Goal: Information Seeking & Learning: Learn about a topic

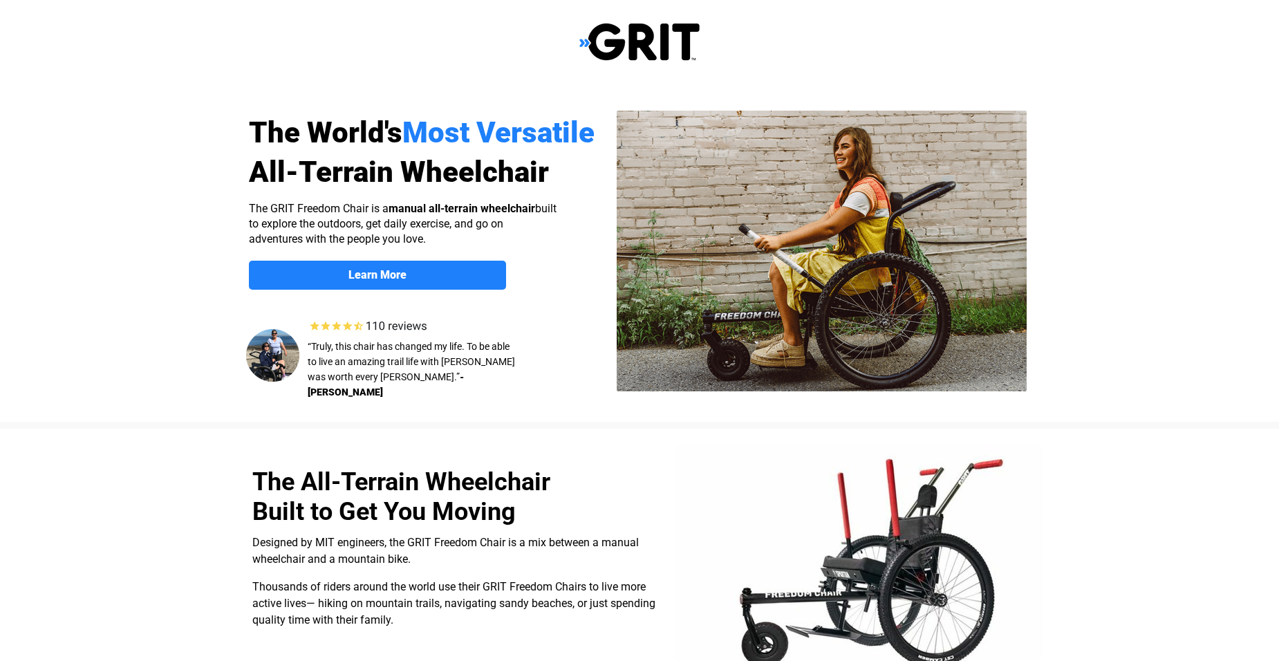
select select "US"
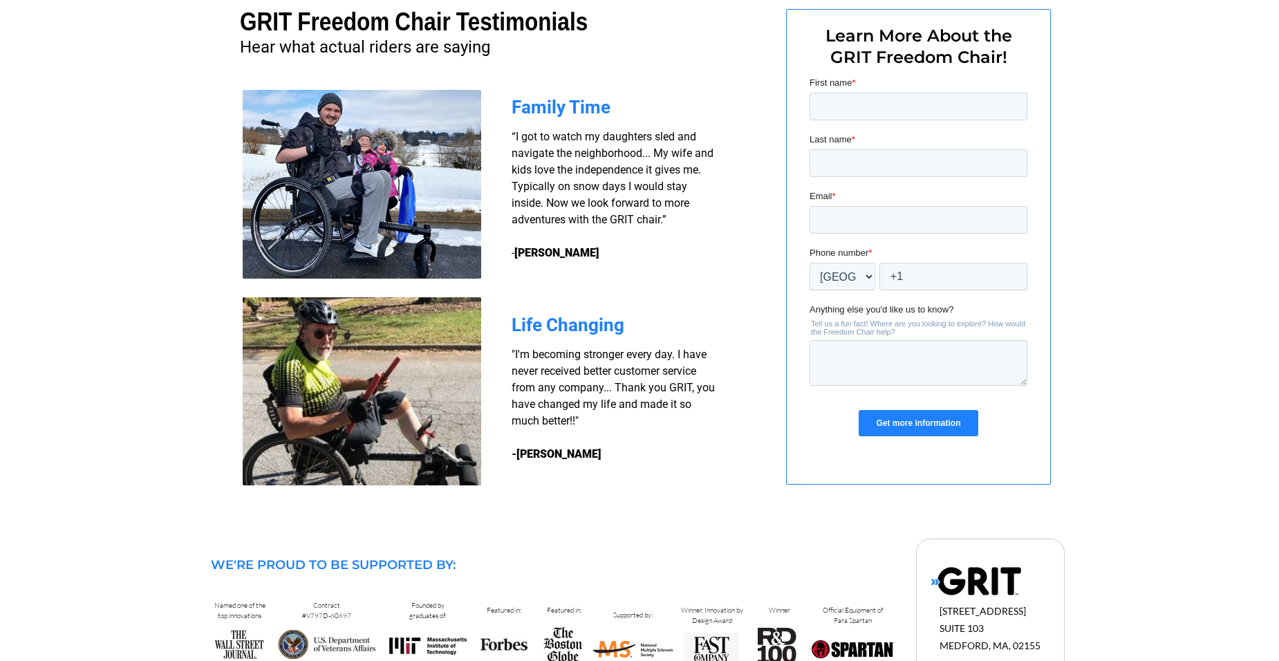
scroll to position [1017, 0]
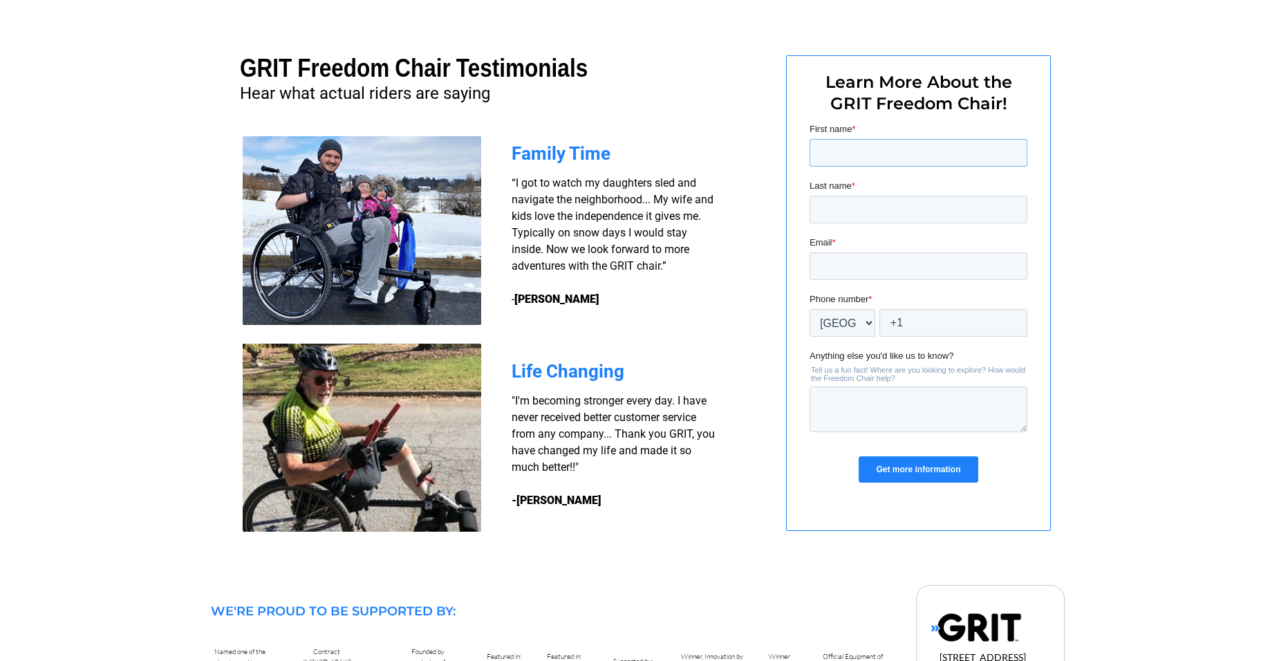
click at [850, 155] on input "First name *" at bounding box center [919, 153] width 218 height 28
type input "Bart"
click at [877, 218] on input "Last name *" at bounding box center [919, 210] width 218 height 28
type input "[PERSON_NAME]"
click at [907, 275] on input "Email *" at bounding box center [919, 266] width 218 height 28
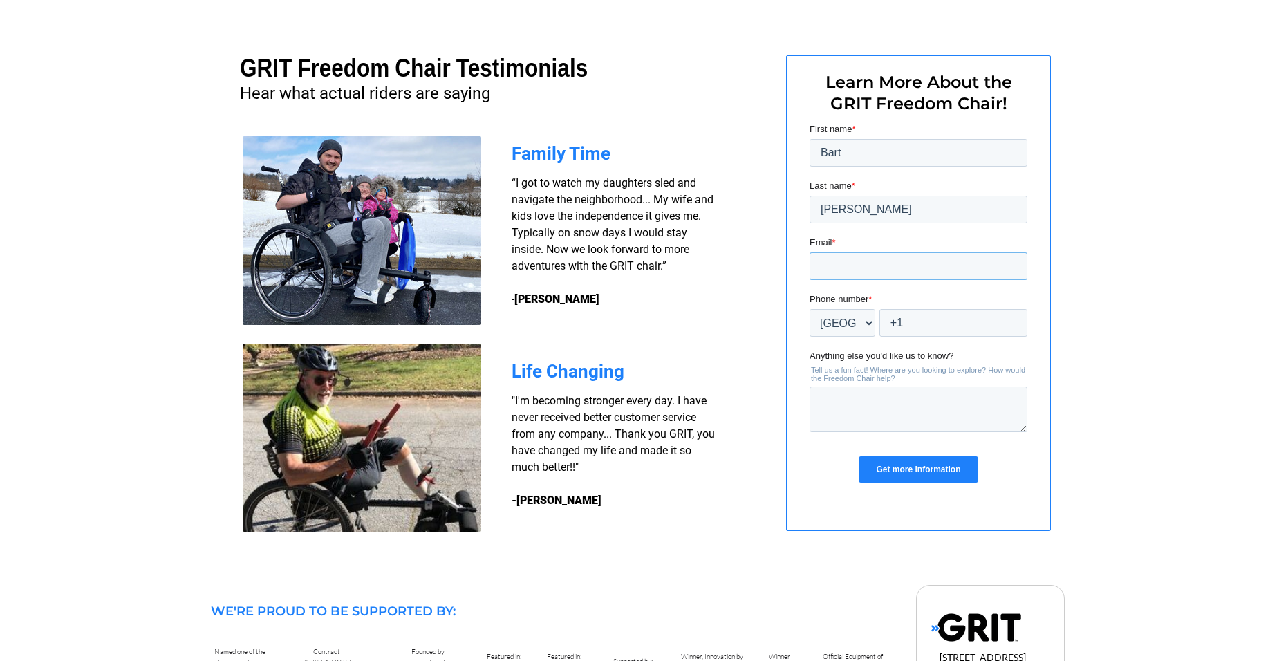
type input "[EMAIL_ADDRESS][DOMAIN_NAME]"
click at [931, 320] on input "+1" at bounding box center [954, 323] width 148 height 28
type input "+1 1303771285"
click at [862, 409] on textarea "Anything else you'd like us to know?" at bounding box center [919, 410] width 218 height 46
type textarea "cost"
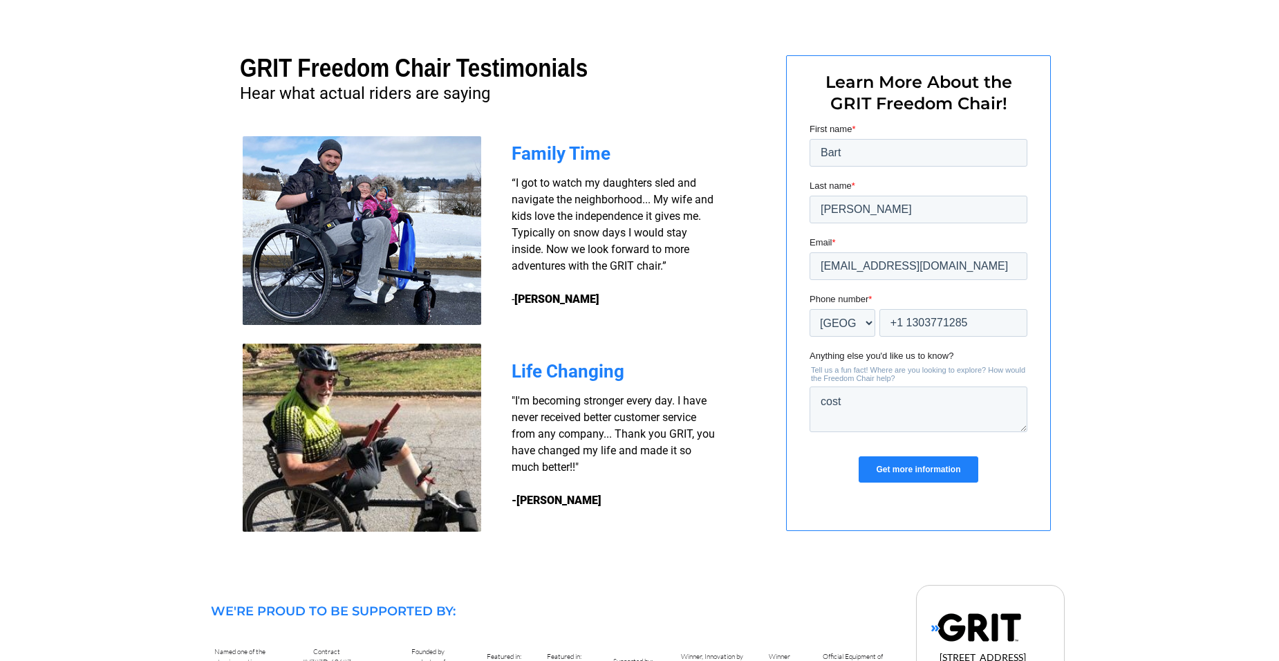
click at [901, 469] on input "Get more information" at bounding box center [918, 469] width 119 height 26
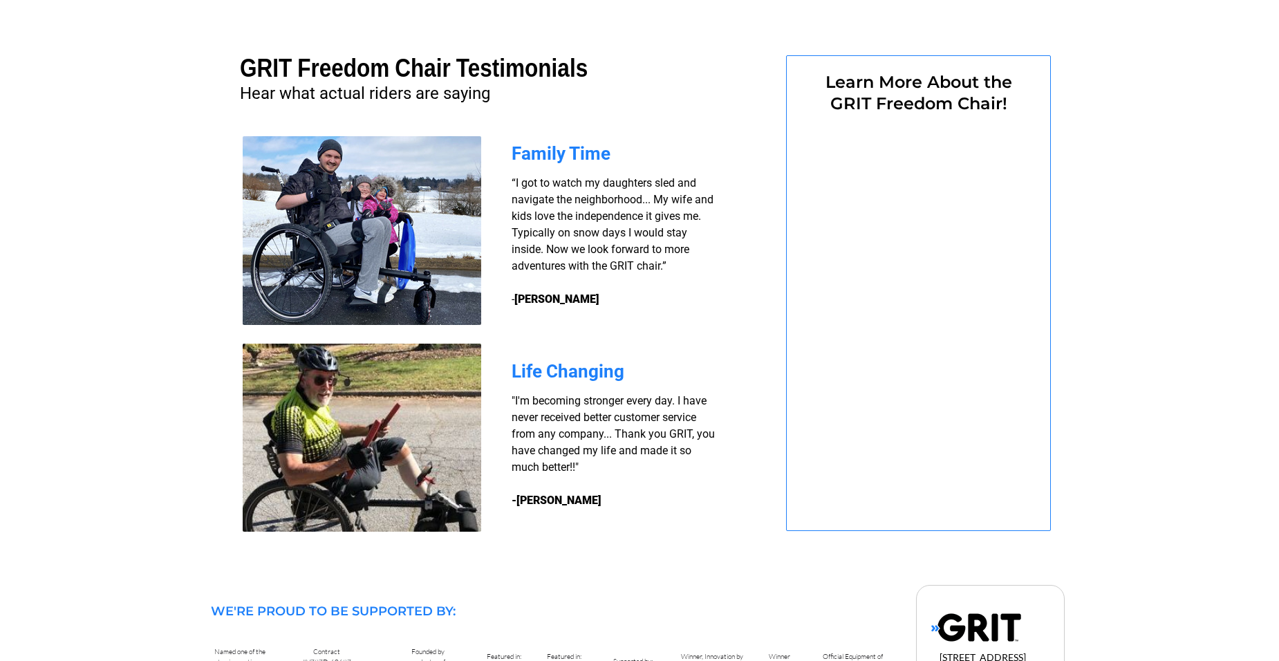
select select "US"
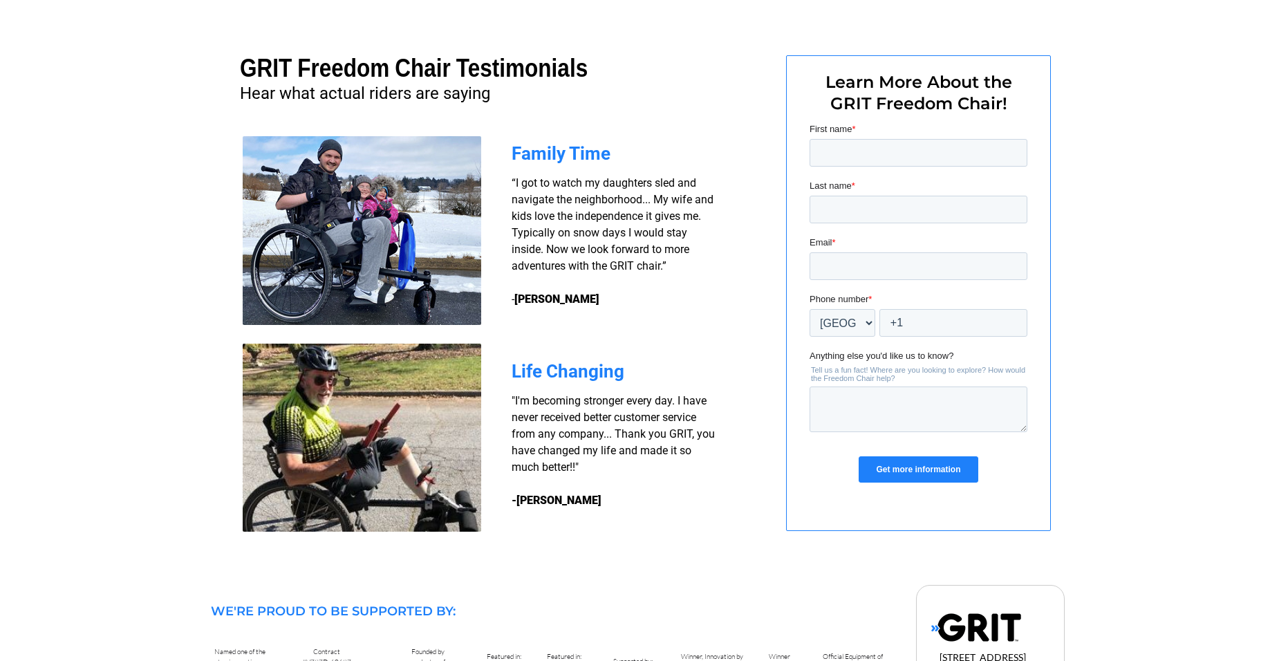
scroll to position [0, 0]
click at [687, 126] on div at bounding box center [640, 286] width 878 height 575
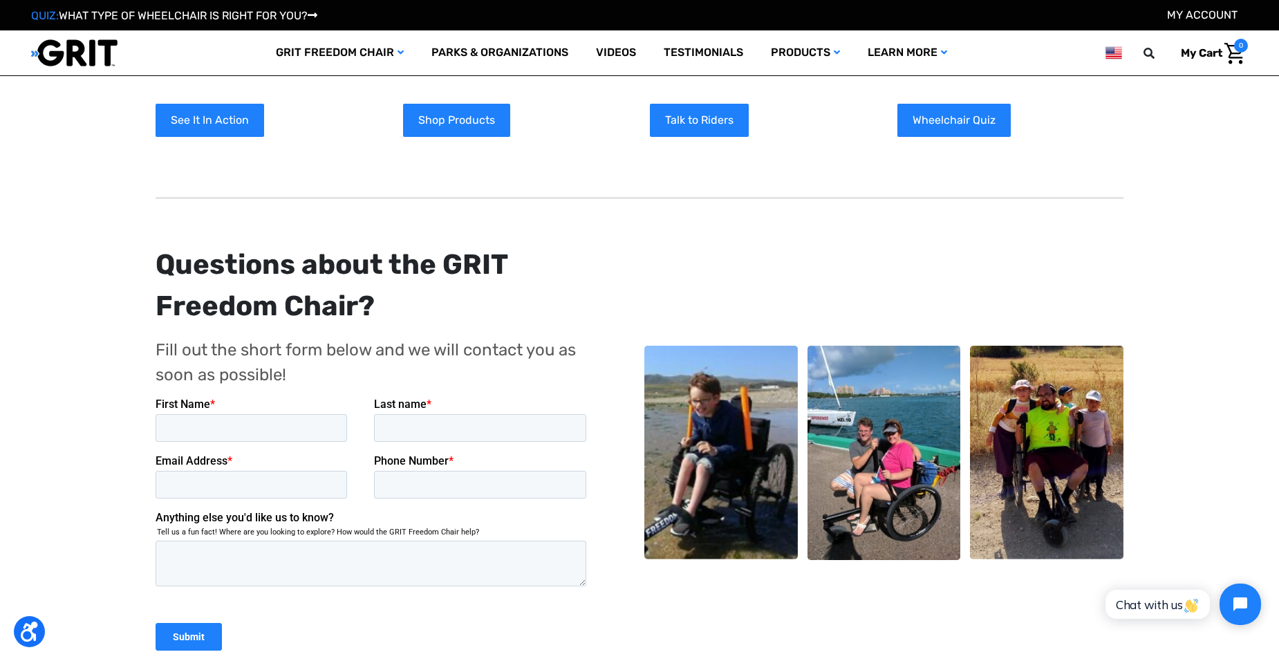
scroll to position [207, 0]
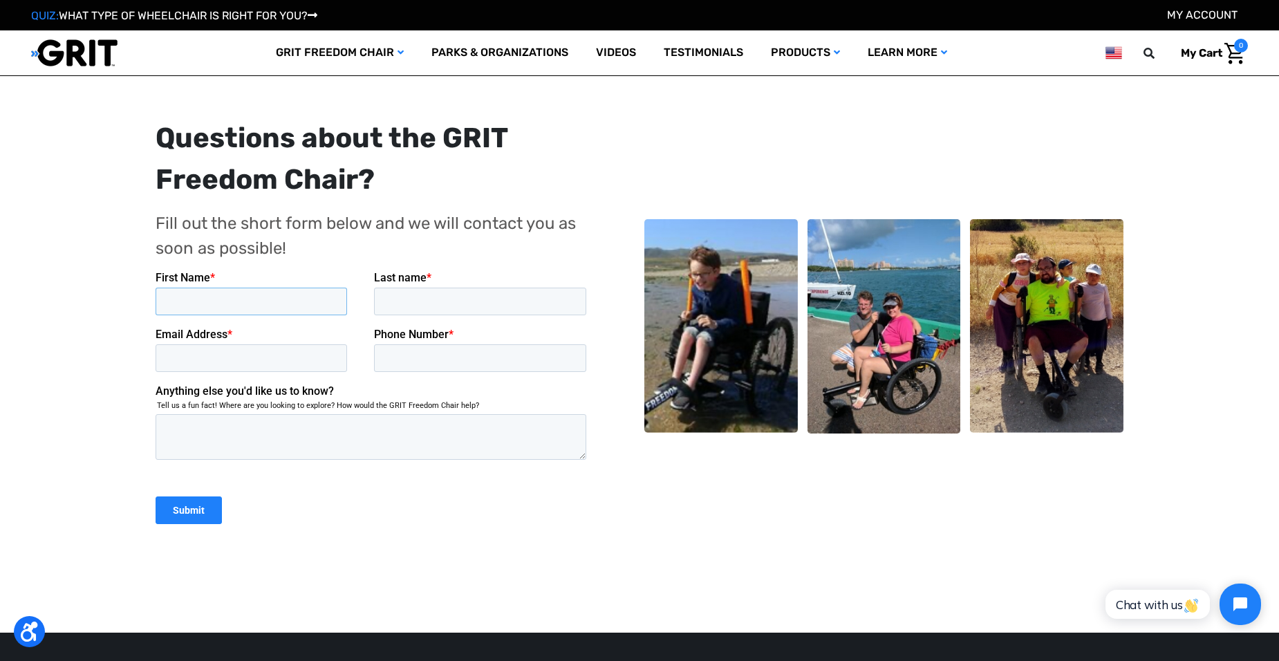
click at [230, 298] on input "First Name *" at bounding box center [252, 301] width 192 height 28
type input "Bart"
click at [400, 303] on input "Last name *" at bounding box center [480, 301] width 213 height 28
type input "[PERSON_NAME]"
click at [253, 357] on input "Email Address *" at bounding box center [252, 358] width 192 height 28
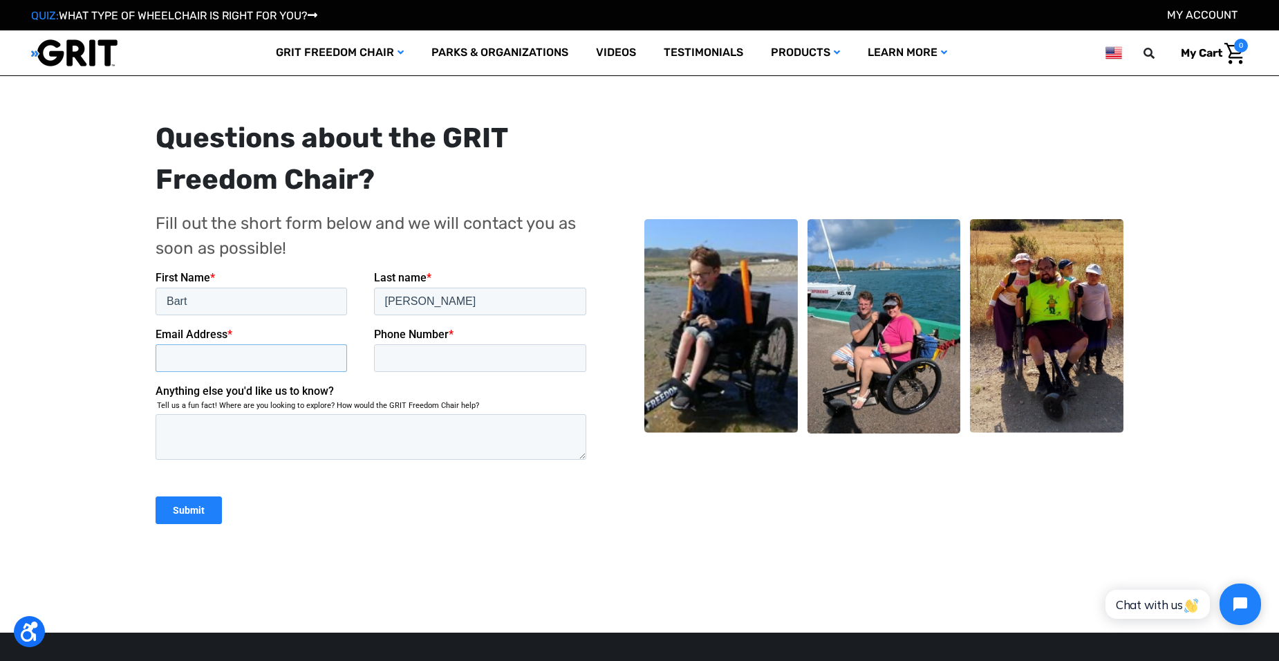
type input "[EMAIL_ADDRESS][DOMAIN_NAME]"
click at [430, 359] on input "Phone Number *" at bounding box center [480, 358] width 213 height 28
type input "13037712856"
click at [226, 436] on textarea "Anything else you'd like us to know?" at bounding box center [371, 436] width 431 height 46
type textarea "Cost"
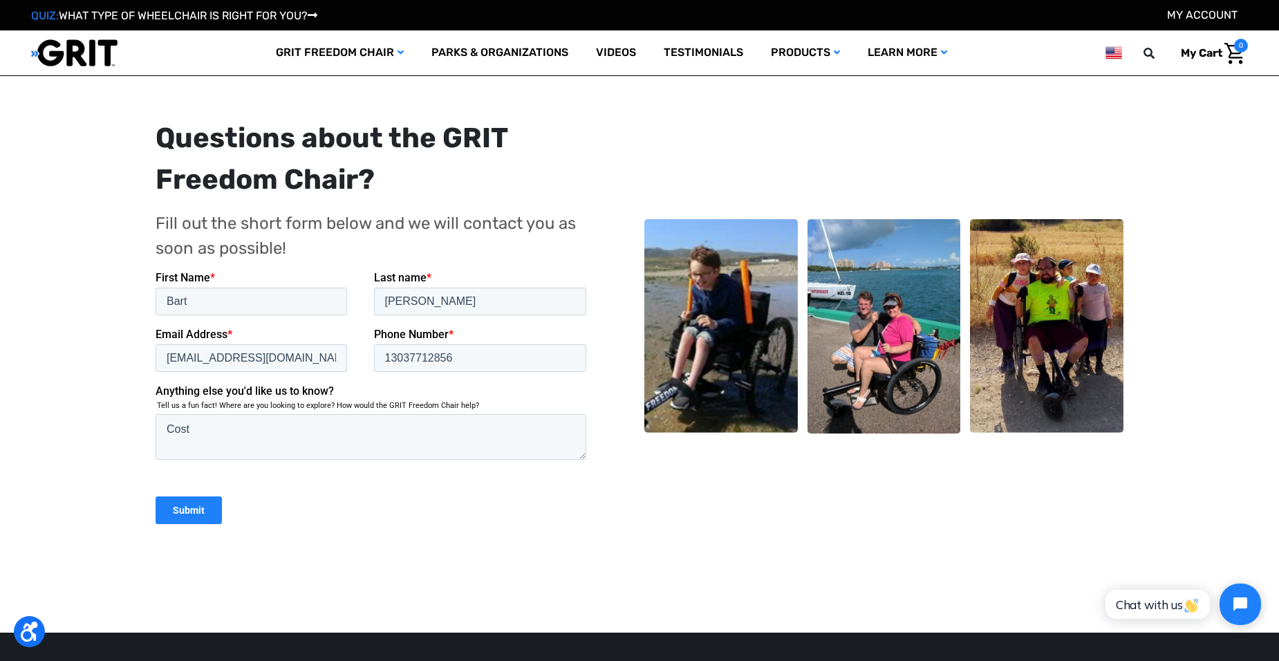
click at [174, 512] on input "Submit" at bounding box center [189, 510] width 66 height 28
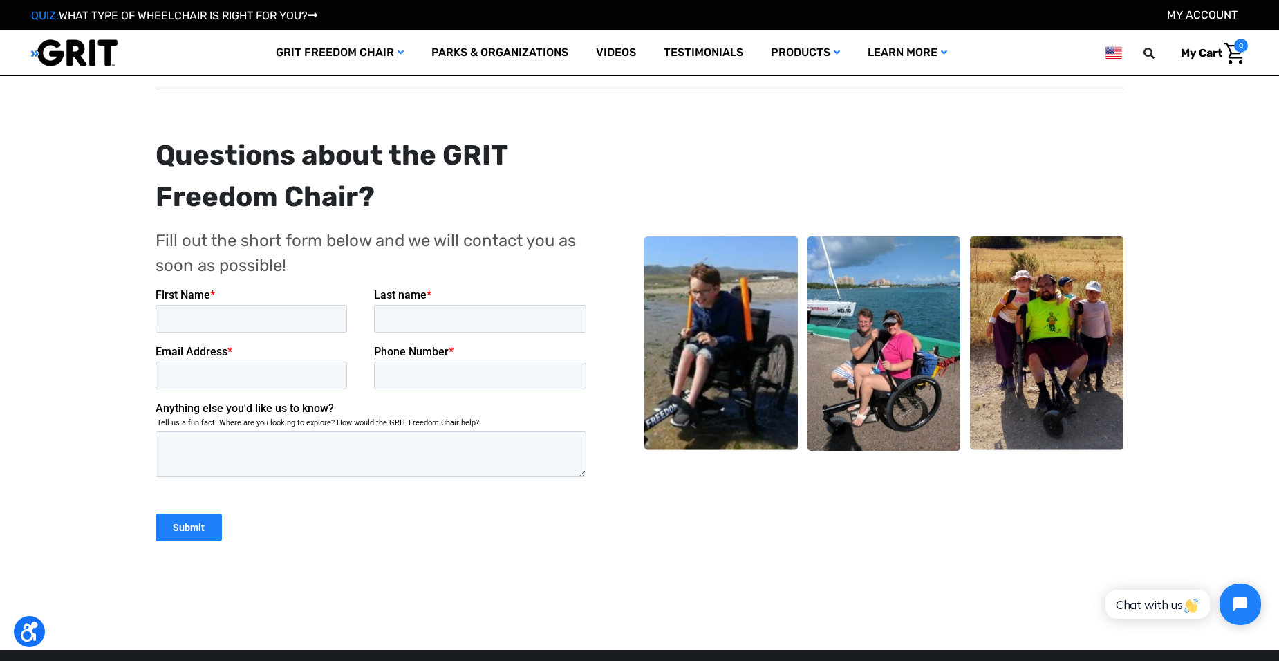
scroll to position [207, 0]
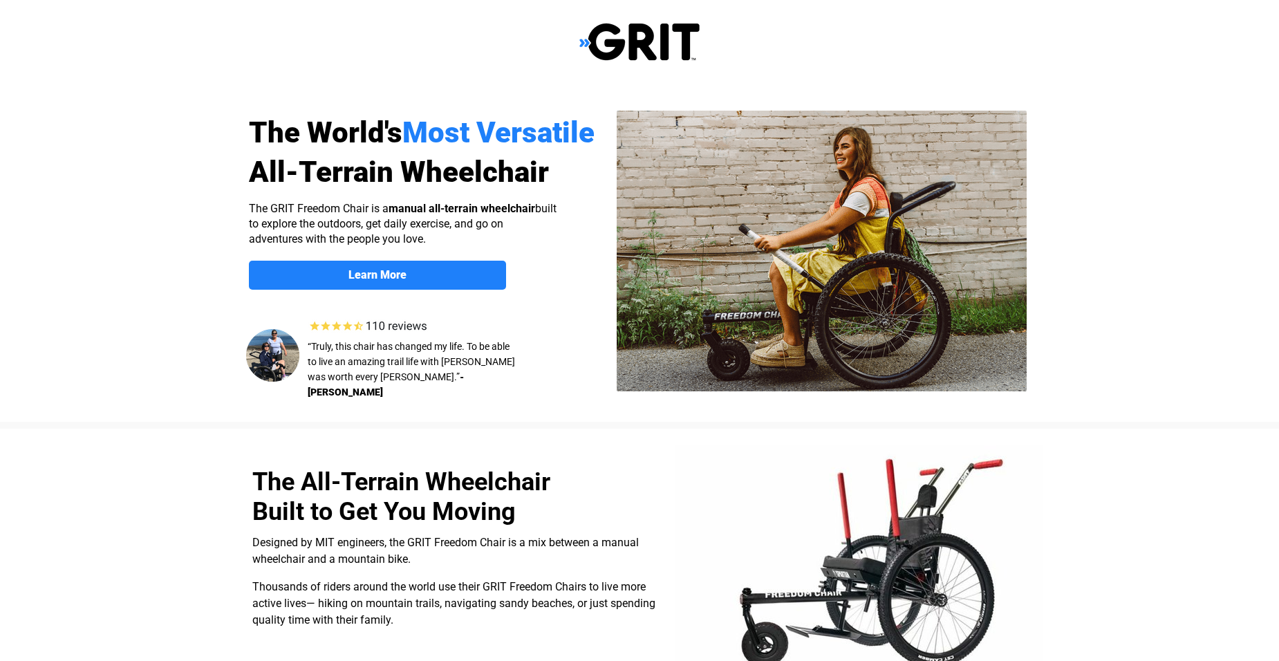
scroll to position [1017, 0]
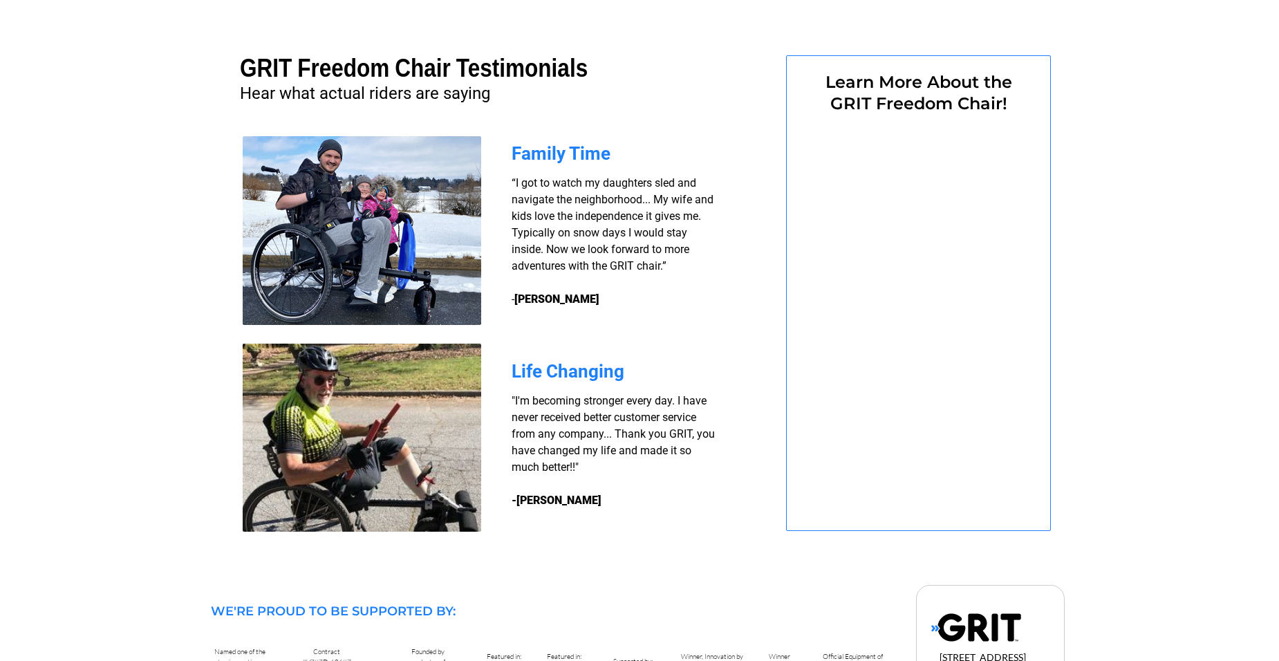
select select "US"
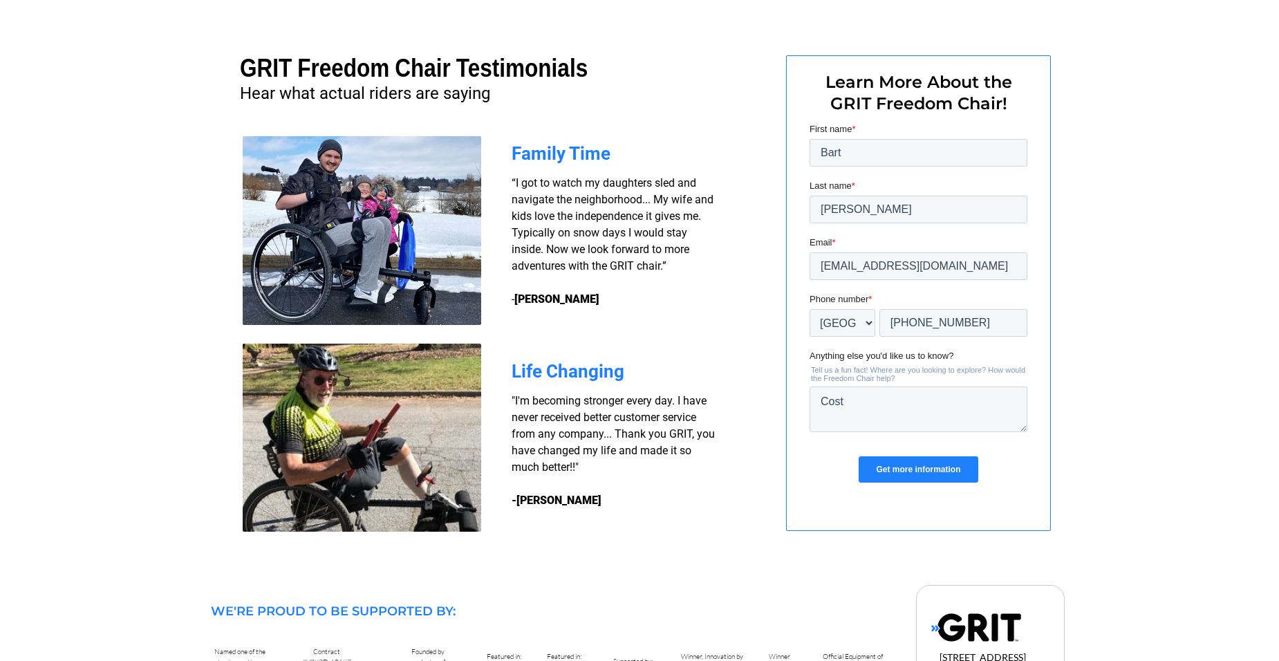
scroll to position [0, 0]
